Goal: Transaction & Acquisition: Purchase product/service

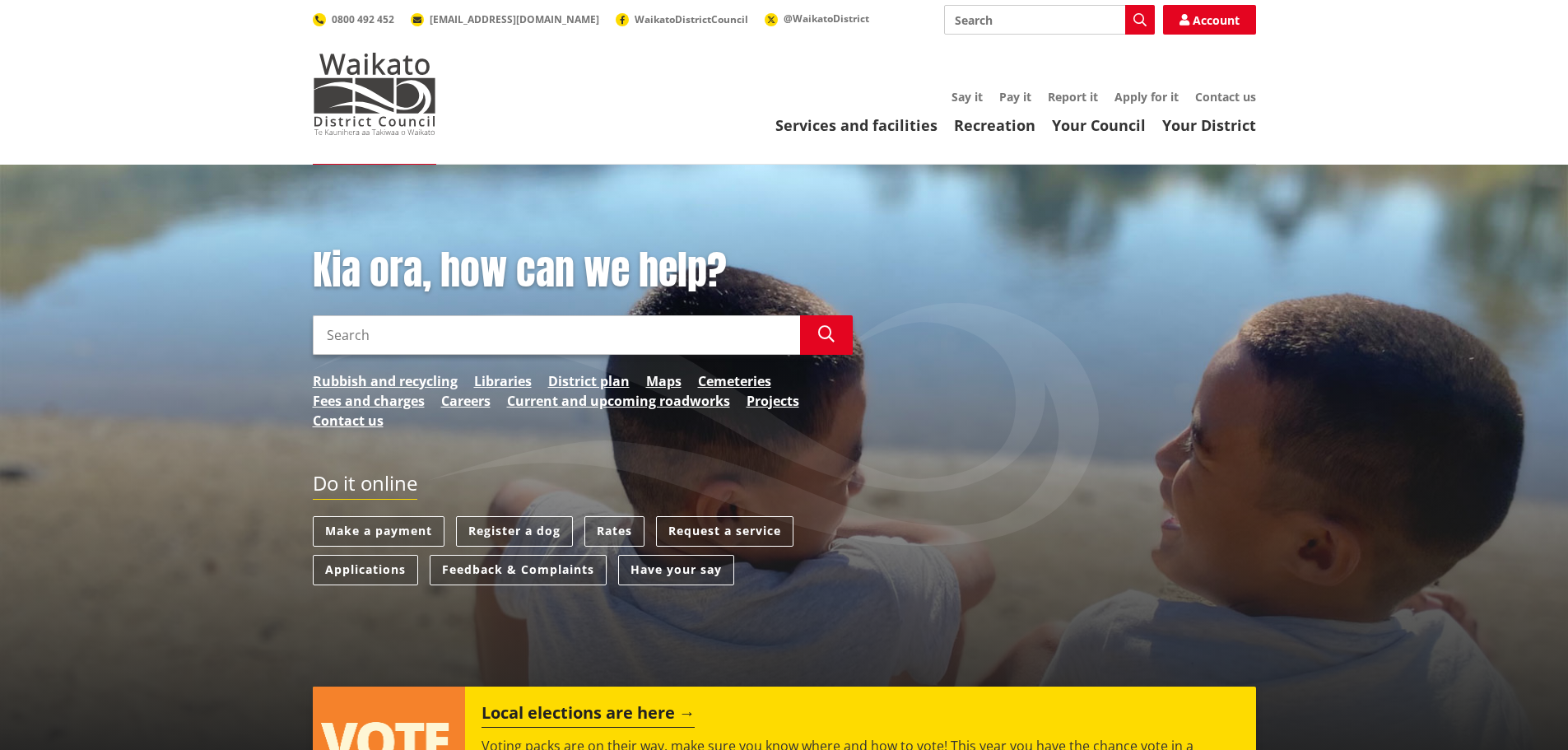
click at [1011, 101] on link "Pay it" at bounding box center [1015, 97] width 32 height 16
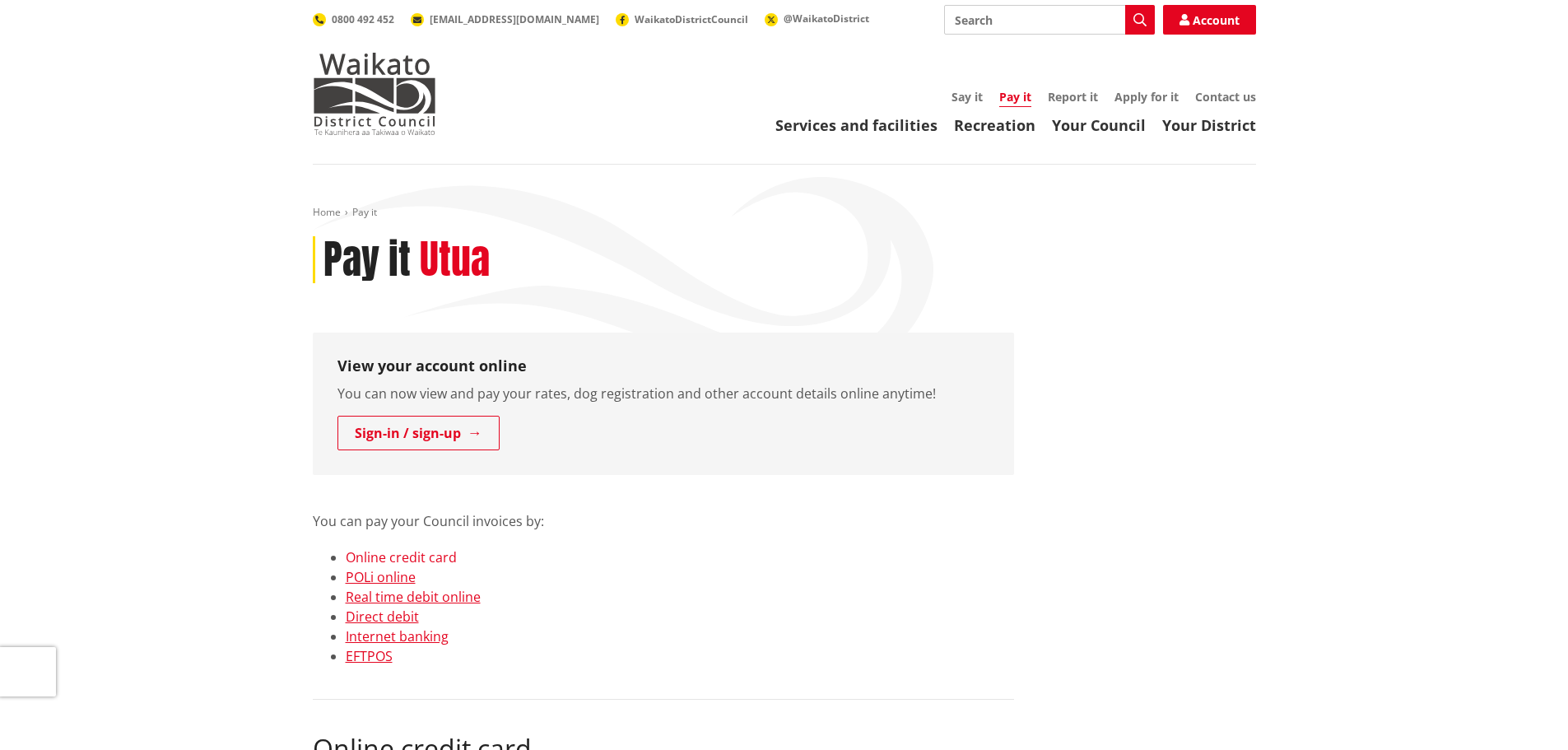
click at [427, 558] on link "Online credit card" at bounding box center [401, 557] width 111 height 18
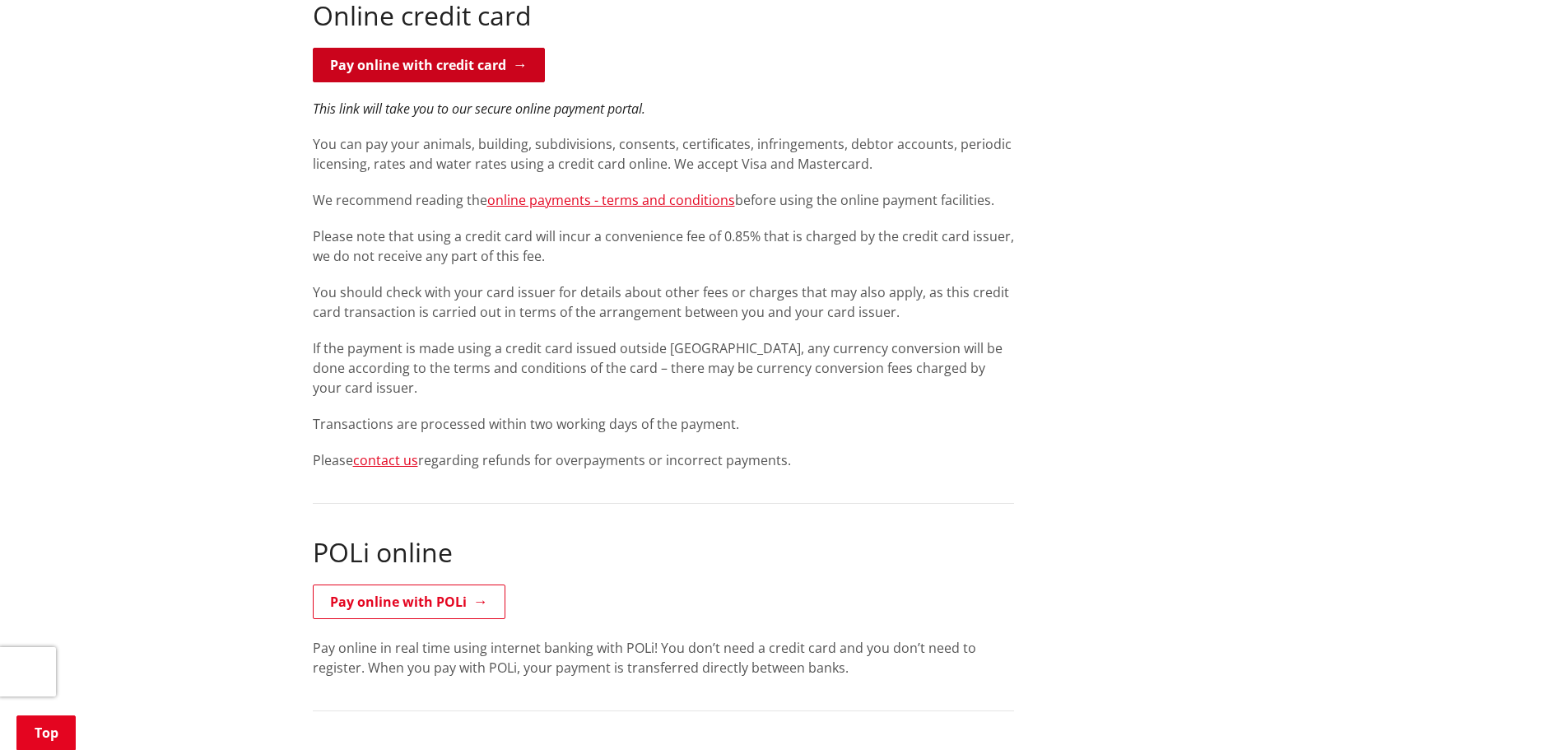
click at [451, 61] on link "Pay online with credit card" at bounding box center [429, 66] width 232 height 35
